Goal: Navigation & Orientation: Understand site structure

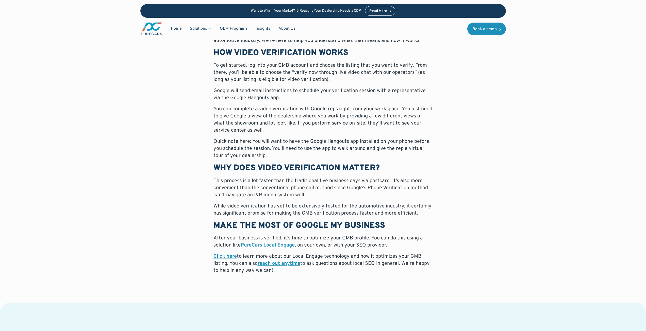
scroll to position [291, 0]
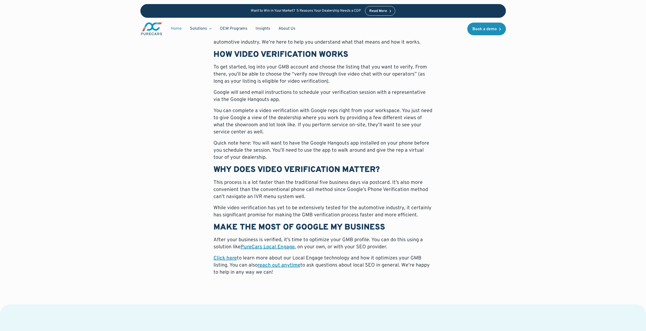
click at [178, 29] on link "Home" at bounding box center [176, 29] width 19 height 10
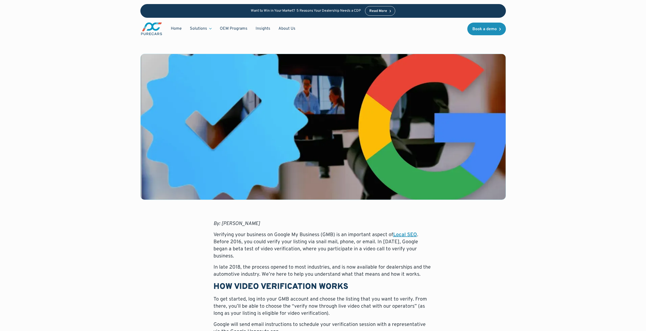
scroll to position [2, 0]
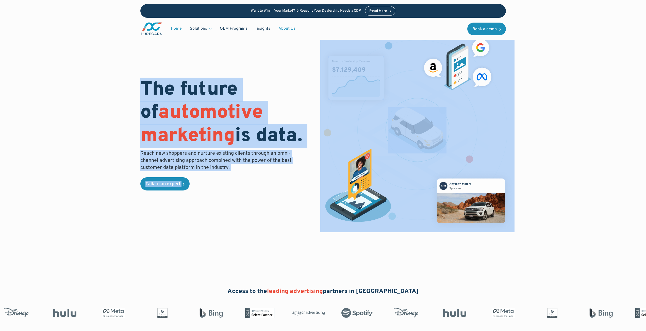
click at [285, 28] on link "About Us" at bounding box center [287, 29] width 25 height 10
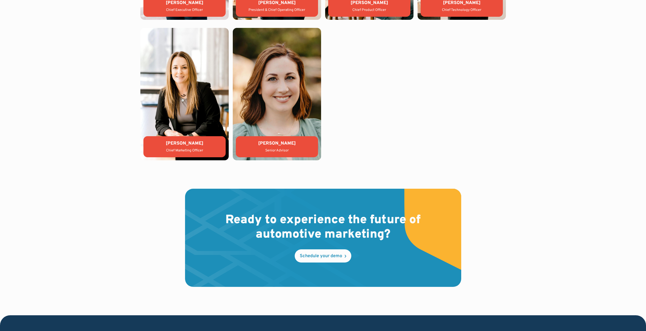
scroll to position [1400, 0]
